Goal: Task Accomplishment & Management: Use online tool/utility

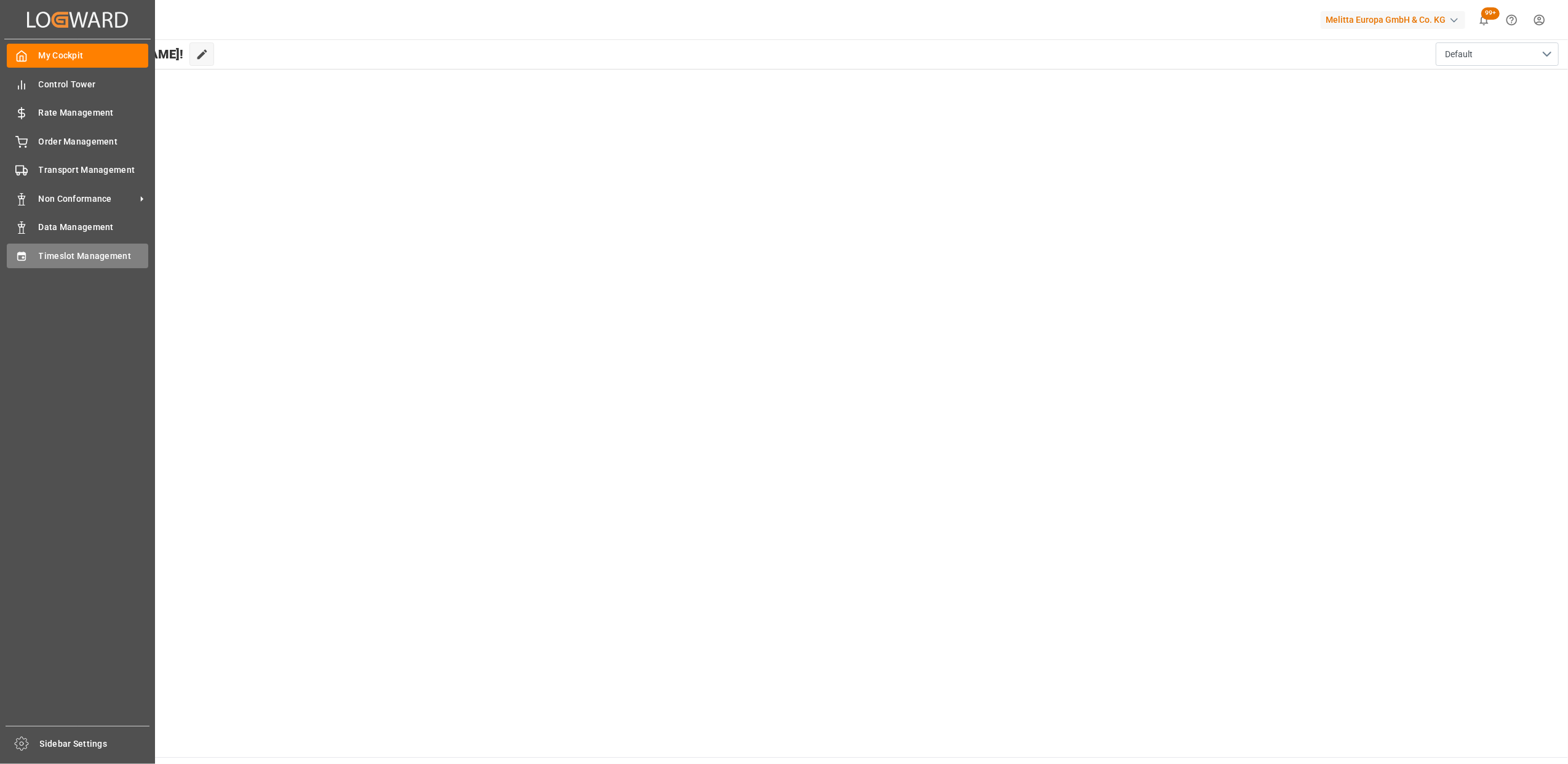
click at [64, 254] on span "Timeslot Management" at bounding box center [94, 256] width 110 height 13
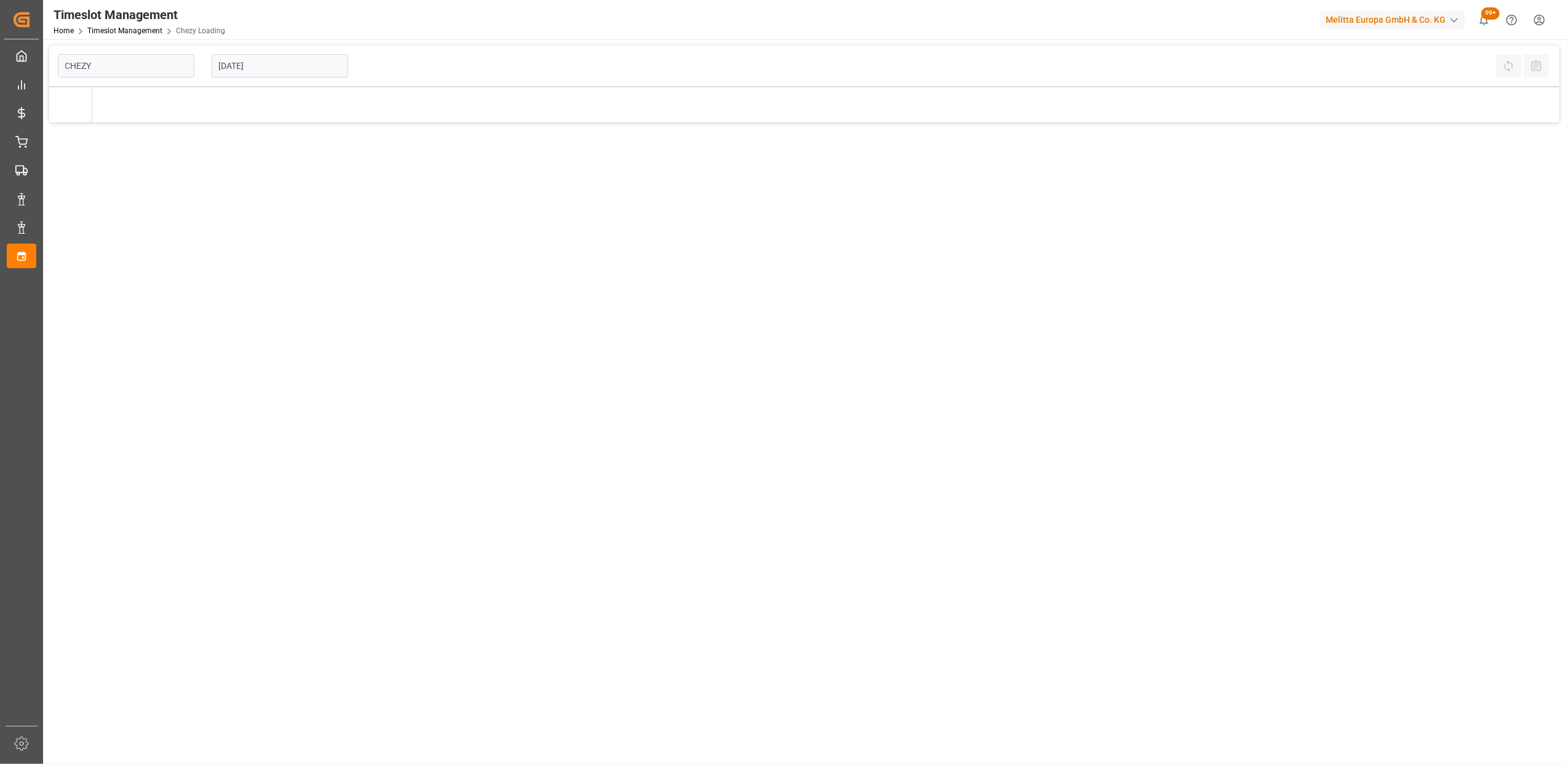
type input "Chezy Loading"
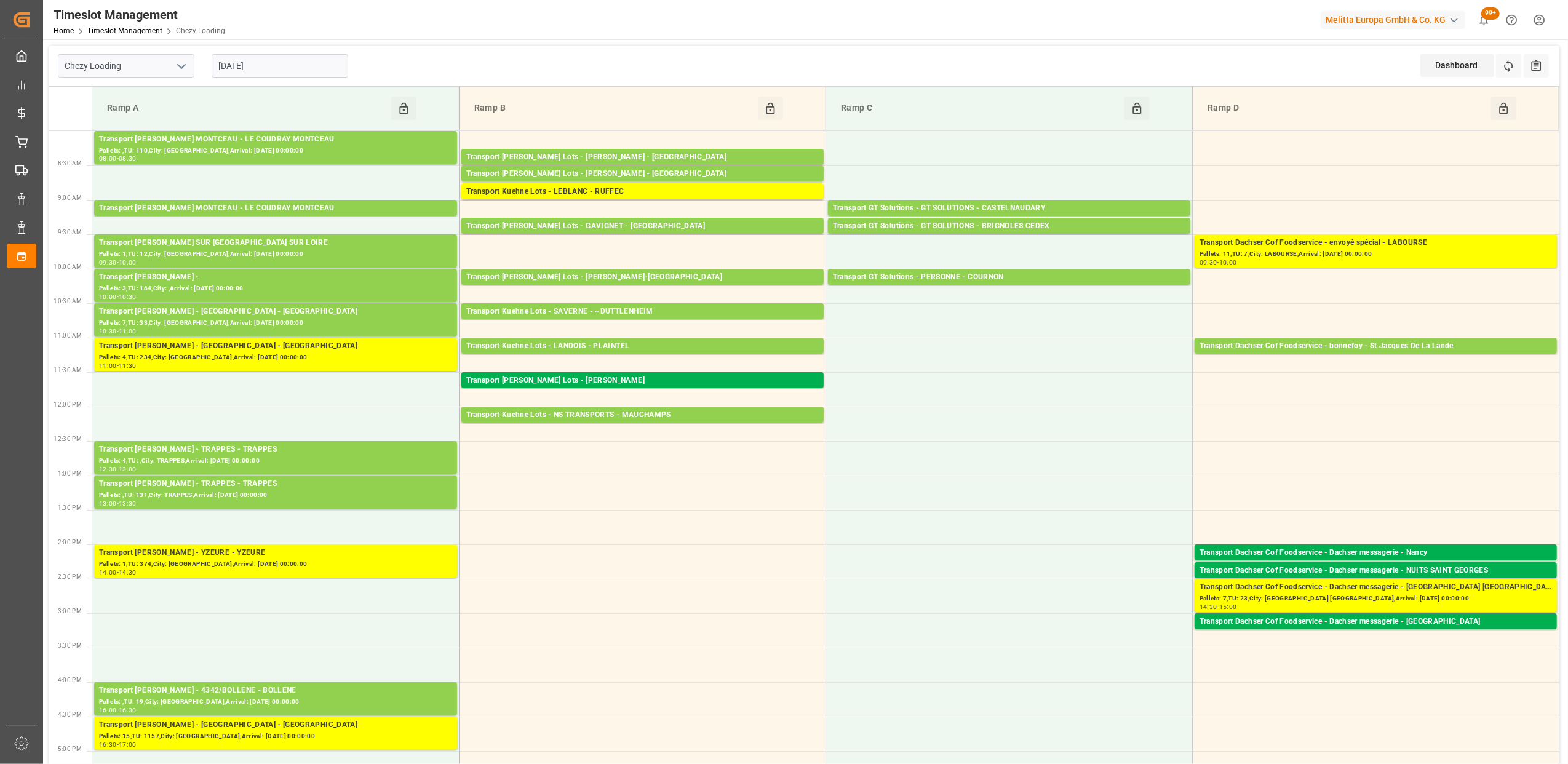
click at [269, 68] on input "[DATE]" at bounding box center [280, 66] width 136 height 24
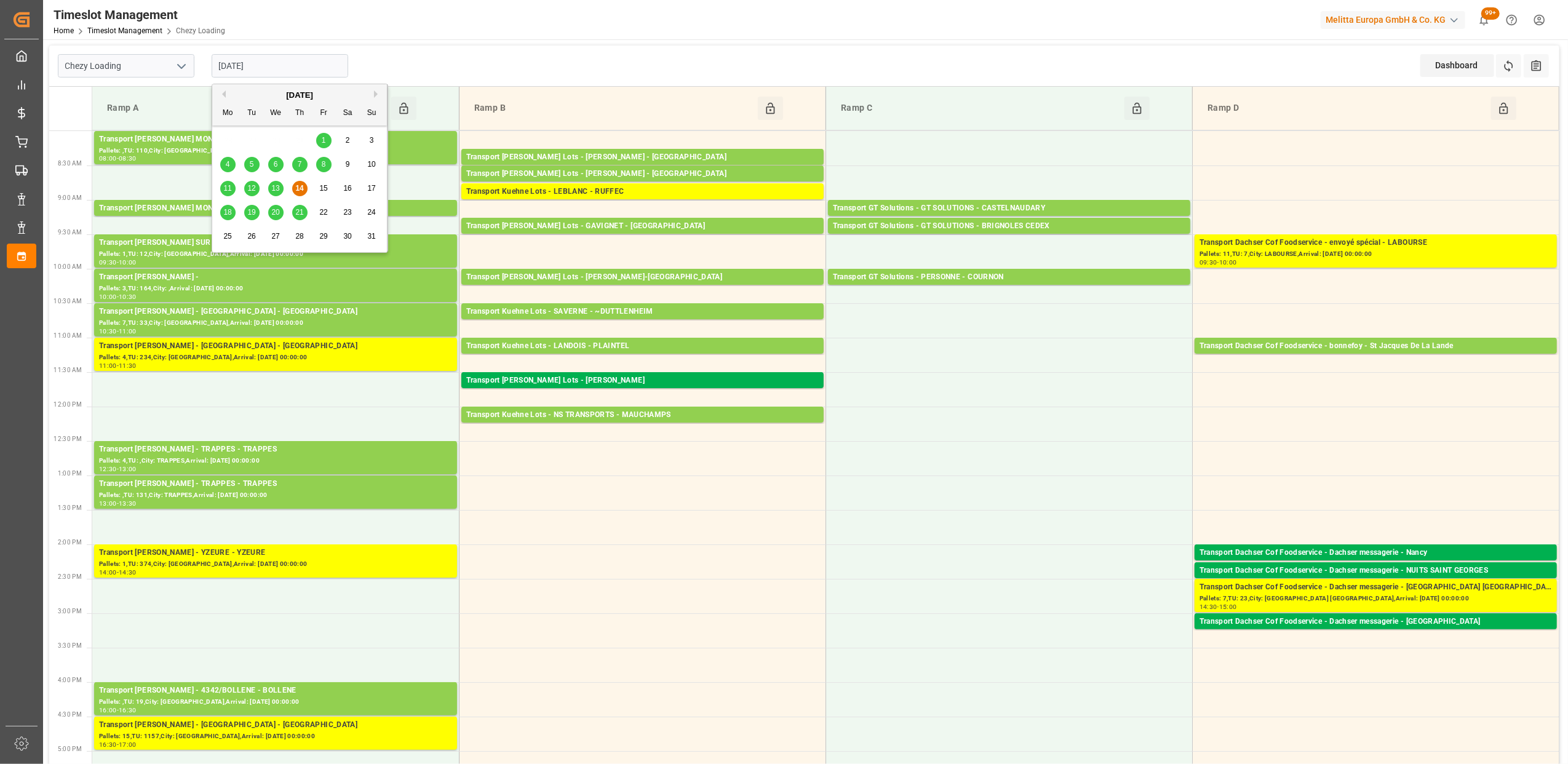
click at [227, 219] on div "18" at bounding box center [228, 212] width 15 height 15
type input "[DATE]"
